Goal: Information Seeking & Learning: Understand process/instructions

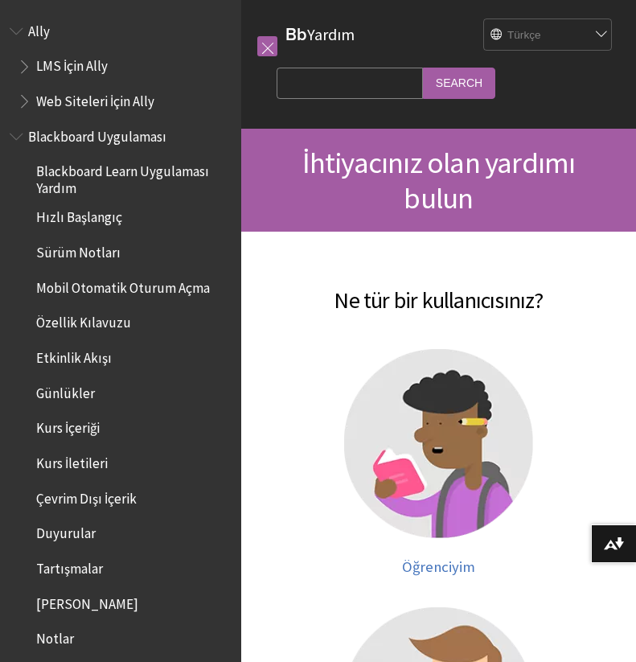
click at [348, 81] on input "Search Query" at bounding box center [350, 83] width 146 height 31
type input "2 Ders"
click at [444, 83] on input "Search" at bounding box center [459, 83] width 72 height 31
click at [376, 173] on span "İhtiyacınız olan yardımı bulun" at bounding box center [438, 180] width 273 height 72
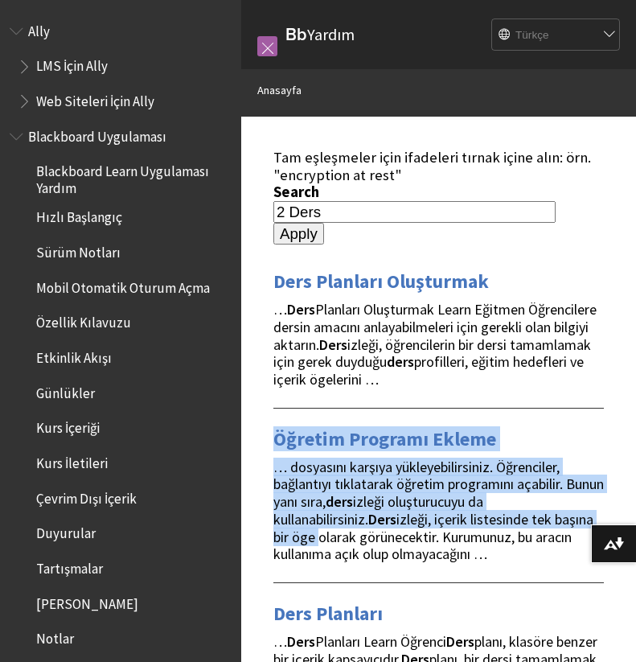
drag, startPoint x: 314, startPoint y: 514, endPoint x: 342, endPoint y: 397, distance: 120.5
click at [342, 408] on div "Öğretim Programı Ekleme … dosyasını karşıya yükleyebilirsiniz. Öğrenciler, bağl…" at bounding box center [438, 485] width 330 height 155
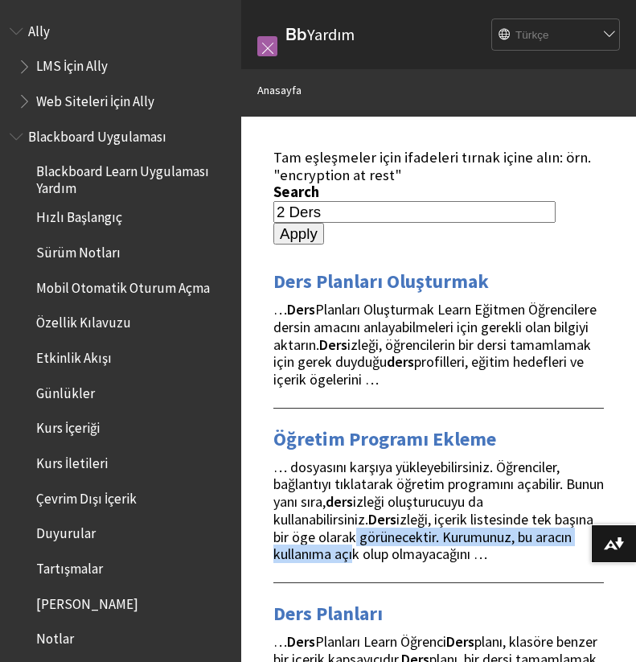
drag, startPoint x: 348, startPoint y: 503, endPoint x: 349, endPoint y: 531, distance: 28.1
click at [348, 531] on span "… dosyasını karşıya yükleyebilirsiniz. Öğrenciler, bağlantıyı tıklatarak öğreti…" at bounding box center [438, 510] width 330 height 106
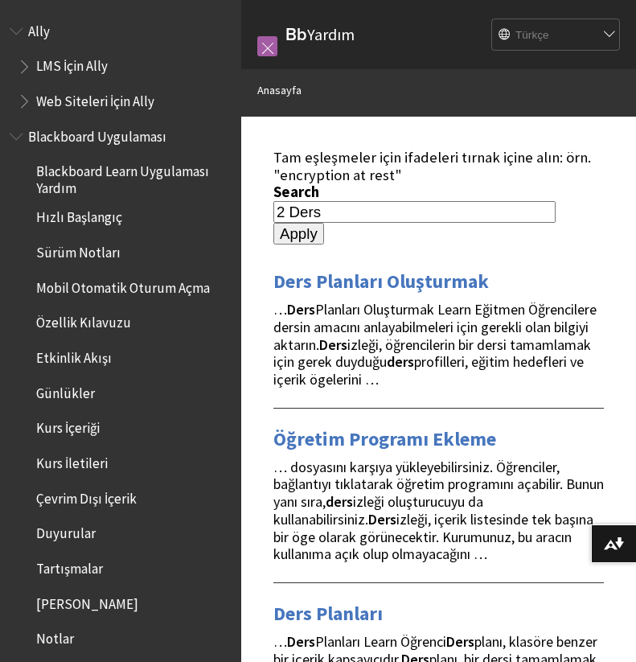
click at [368, 535] on span "… dosyasını karşıya yükleyebilirsiniz. Öğrenciler, bağlantıyı tıklatarak öğreti…" at bounding box center [438, 510] width 330 height 106
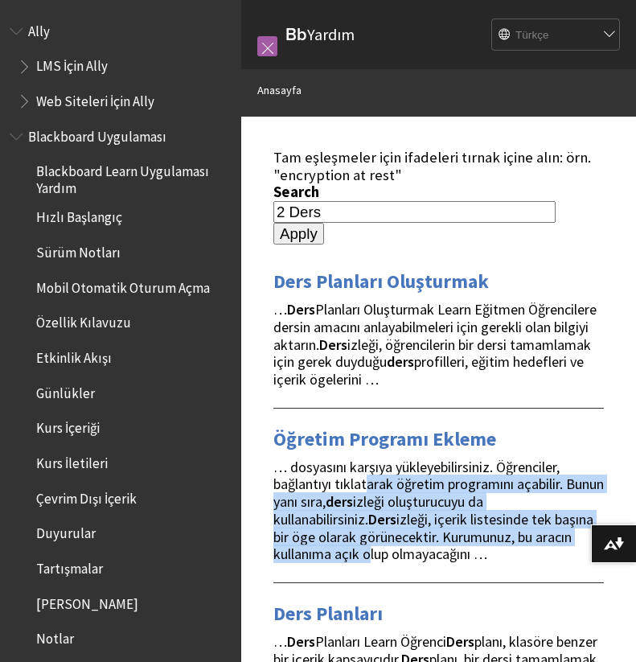
drag, startPoint x: 367, startPoint y: 534, endPoint x: 370, endPoint y: 453, distance: 81.2
click at [370, 457] on span "… dosyasını karşıya yükleyebilirsiniz. Öğrenciler, bağlantıyı tıklatarak öğreti…" at bounding box center [438, 510] width 330 height 106
click at [605, 537] on img at bounding box center [614, 543] width 20 height 13
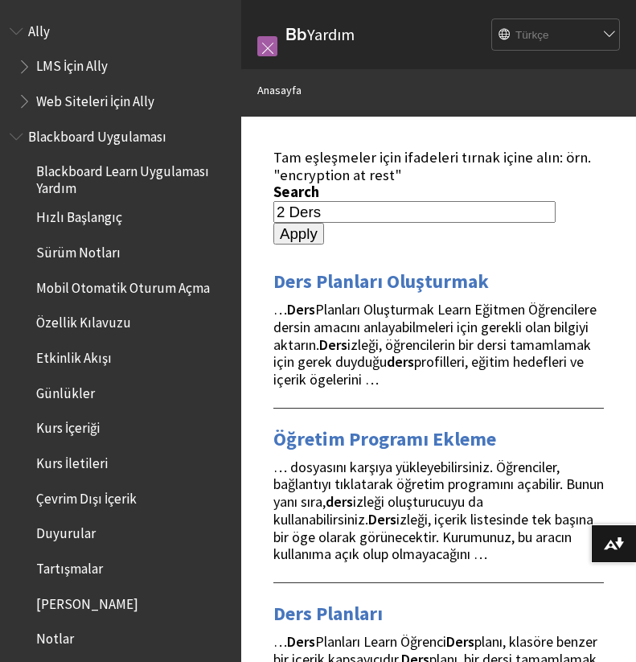
click at [442, 457] on span "… dosyasını karşıya yükleyebilirsiniz. Öğrenciler, bağlantıyı tıklatarak öğreti…" at bounding box center [438, 510] width 330 height 106
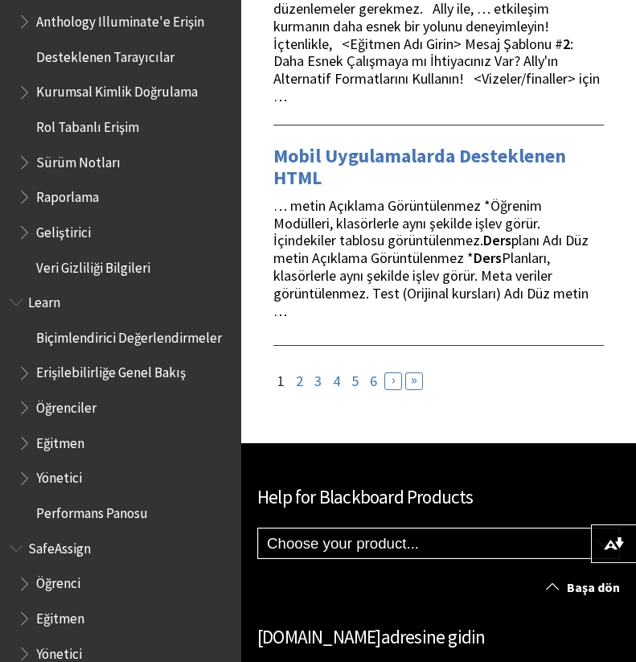
scroll to position [967, 0]
click at [76, 430] on span "Eğitmen" at bounding box center [60, 441] width 48 height 22
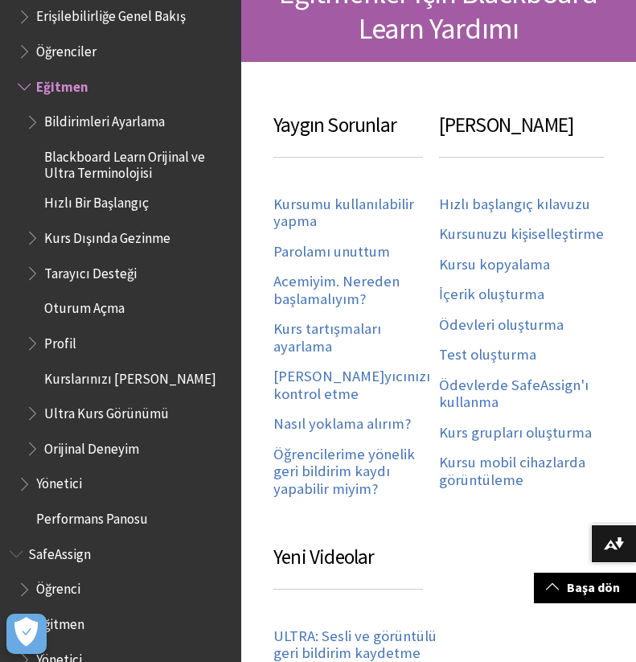
scroll to position [218, 0]
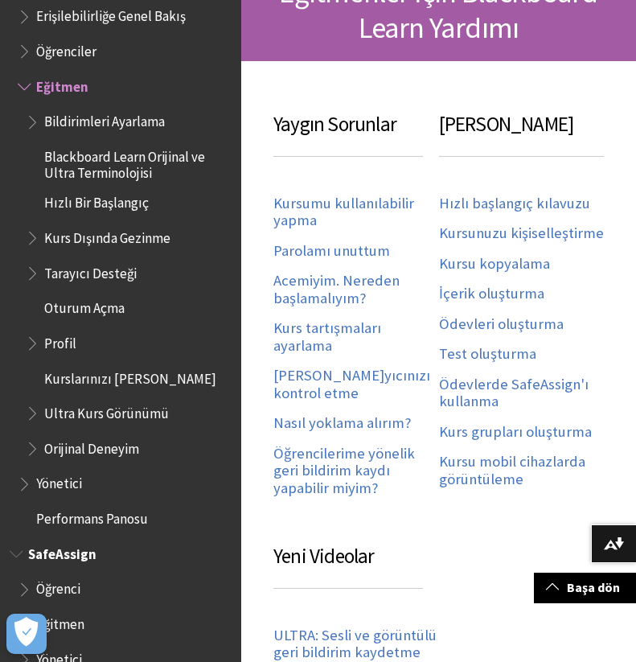
click at [76, 576] on span "Öğrenci" at bounding box center [58, 587] width 44 height 22
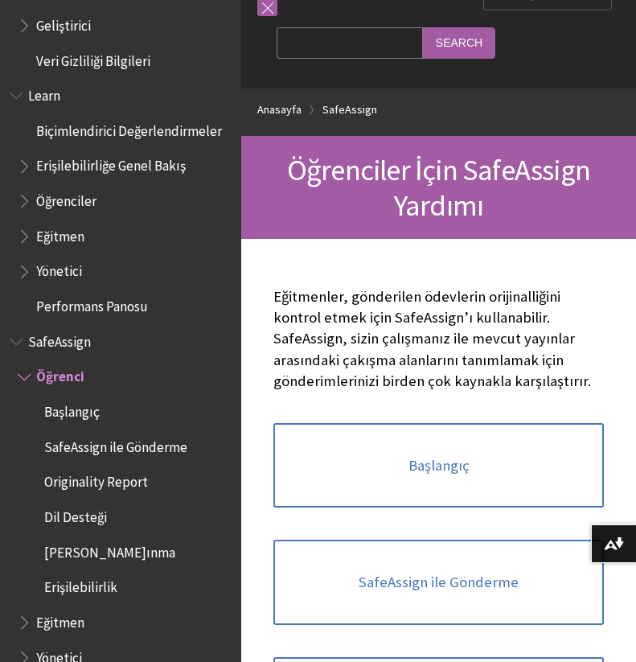
scroll to position [41, 0]
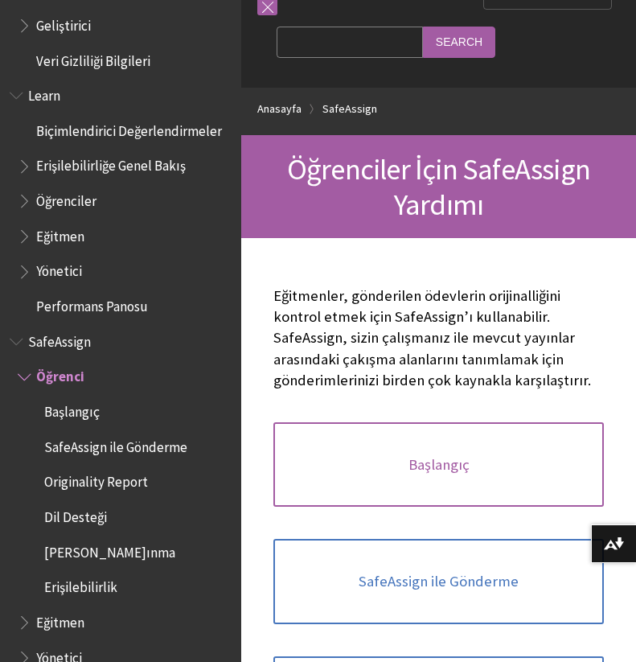
click at [425, 468] on link "Başlangıç" at bounding box center [438, 464] width 330 height 85
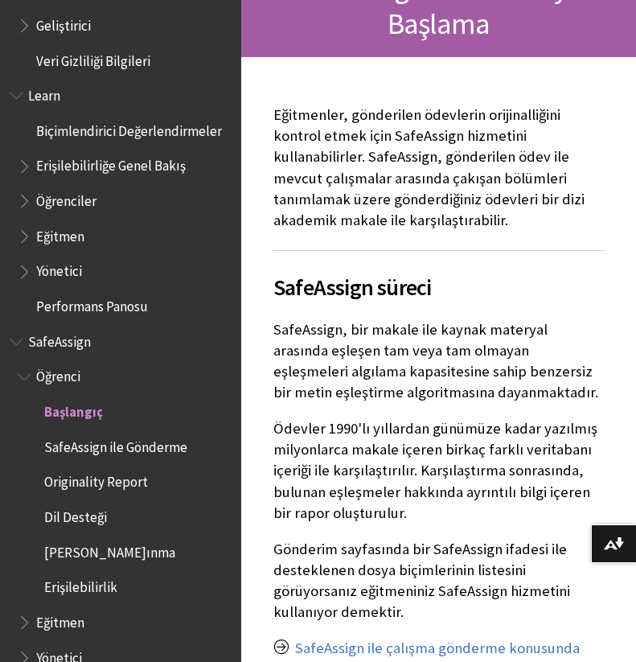
scroll to position [223, 0]
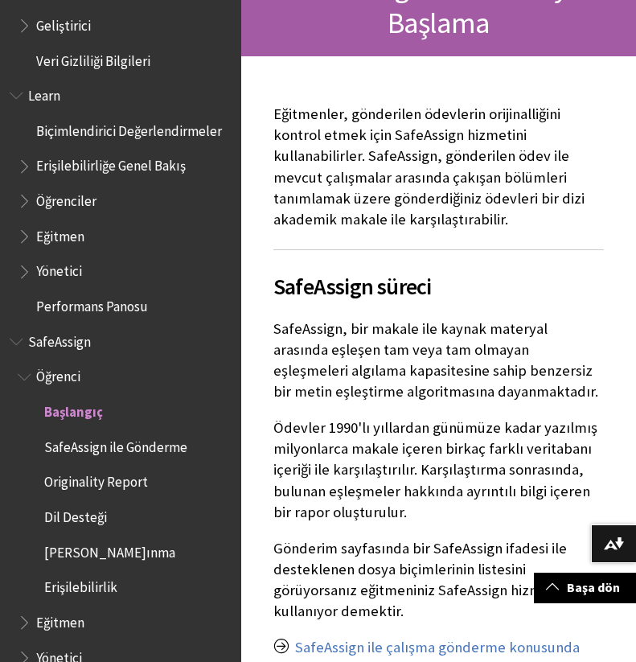
click at [105, 433] on span "SafeAssign ile Gönderme" at bounding box center [115, 444] width 143 height 22
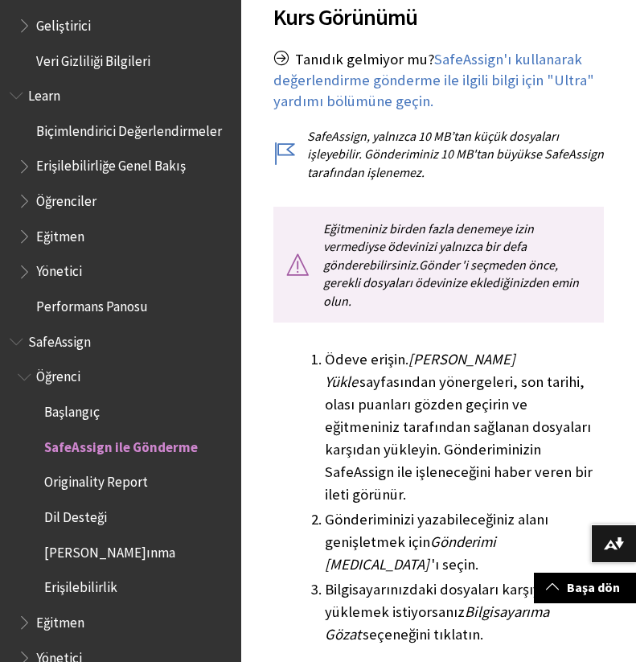
scroll to position [526, 0]
